Goal: Transaction & Acquisition: Purchase product/service

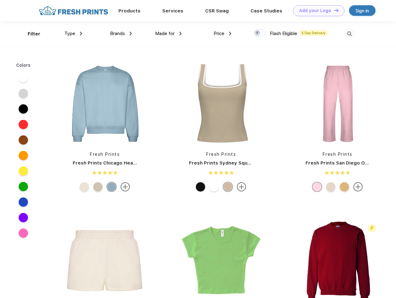
click at [316, 11] on link "Add your Logo Design Tool" at bounding box center [318, 10] width 51 height 11
click at [0, 0] on div "Design Tool" at bounding box center [0, 0] width 0 height 0
click at [334, 10] on link "Add your Logo Design Tool" at bounding box center [318, 10] width 51 height 11
click at [30, 34] on div "Filter" at bounding box center [34, 33] width 13 height 7
click at [73, 34] on span "Type" at bounding box center [69, 34] width 11 height 6
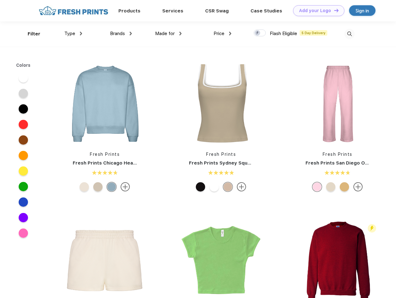
click at [121, 34] on span "Brands" at bounding box center [117, 34] width 15 height 6
click at [168, 34] on span "Made for" at bounding box center [165, 34] width 20 height 6
click at [223, 34] on span "Price" at bounding box center [219, 34] width 11 height 6
click at [260, 33] on div at bounding box center [260, 33] width 12 height 7
click at [258, 33] on input "checkbox" at bounding box center [256, 31] width 4 height 4
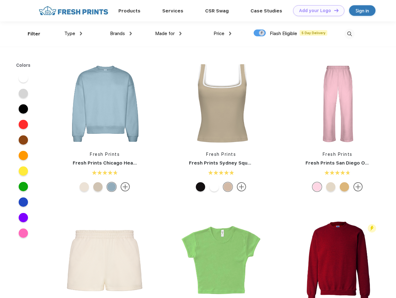
click at [349, 34] on img at bounding box center [349, 34] width 10 height 10
